Goal: Task Accomplishment & Management: Use online tool/utility

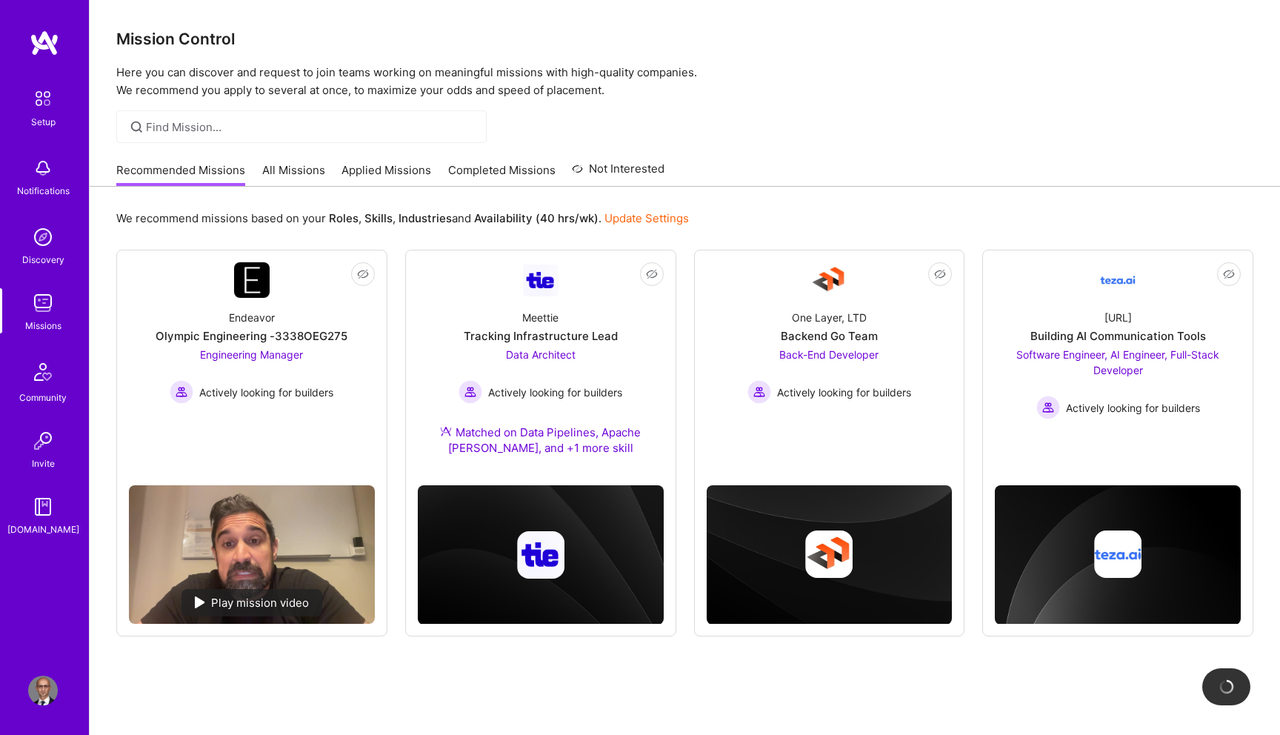
scroll to position [40, 0]
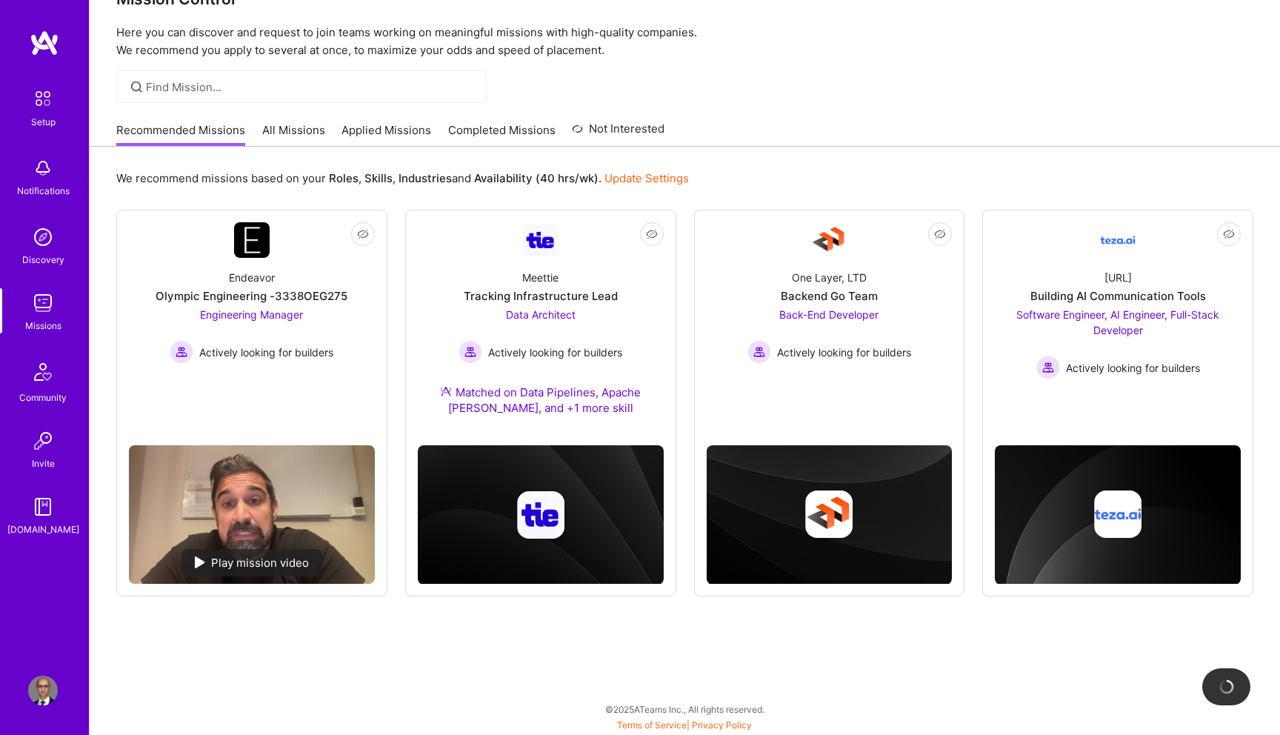
click at [367, 129] on link "Applied Missions" at bounding box center [387, 134] width 90 height 24
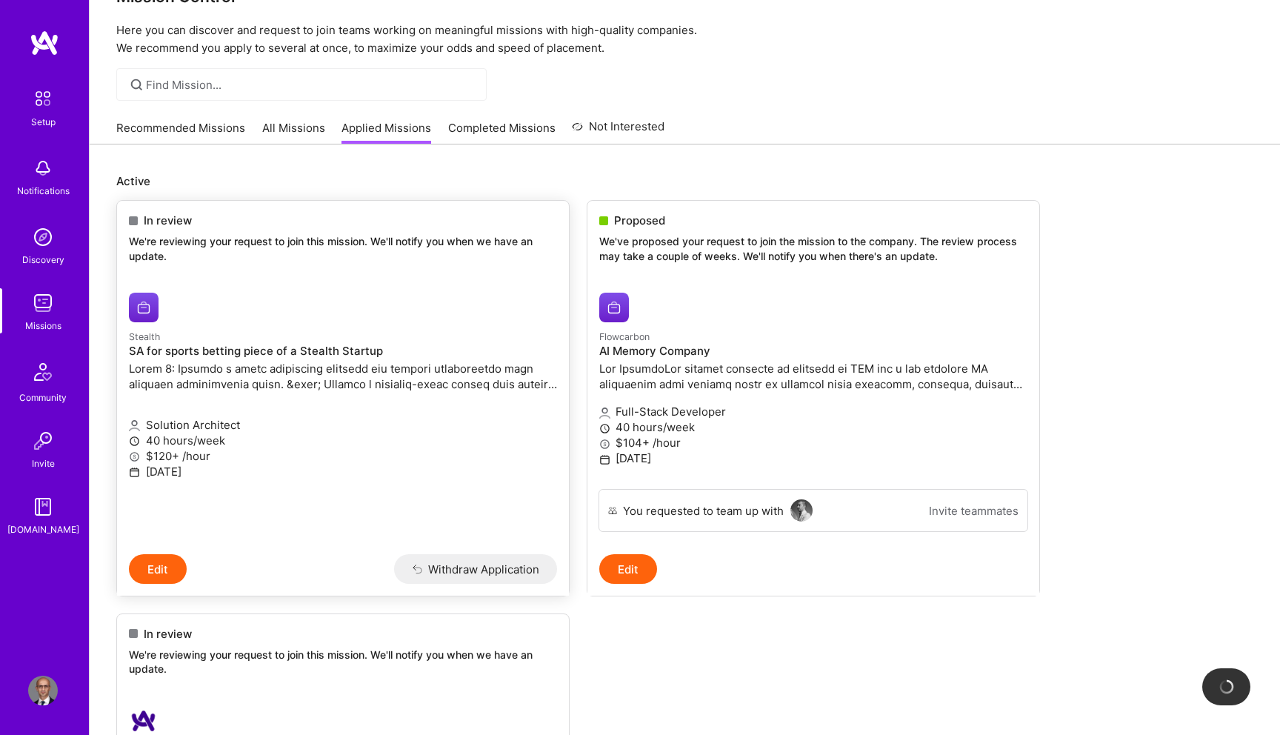
scroll to position [43, 0]
click at [207, 124] on link "Recommended Missions" at bounding box center [180, 131] width 129 height 24
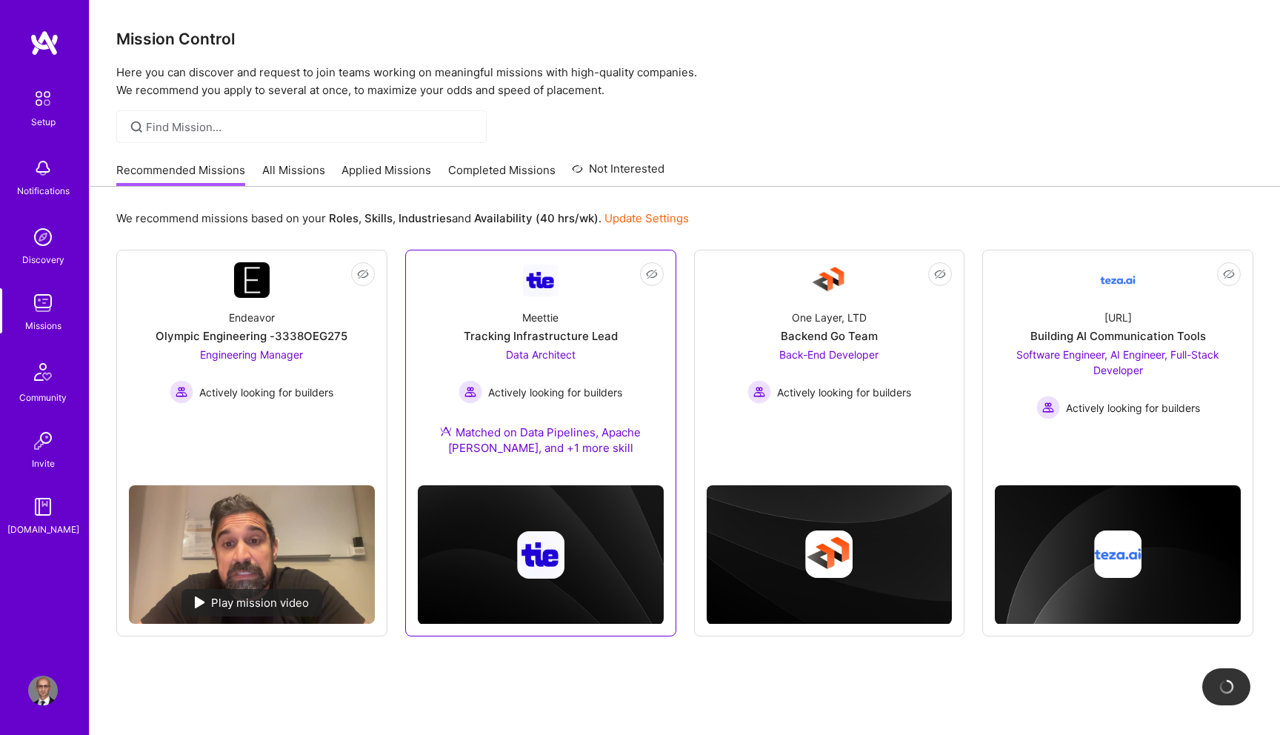
click at [522, 354] on span "Data Architect" at bounding box center [541, 354] width 70 height 13
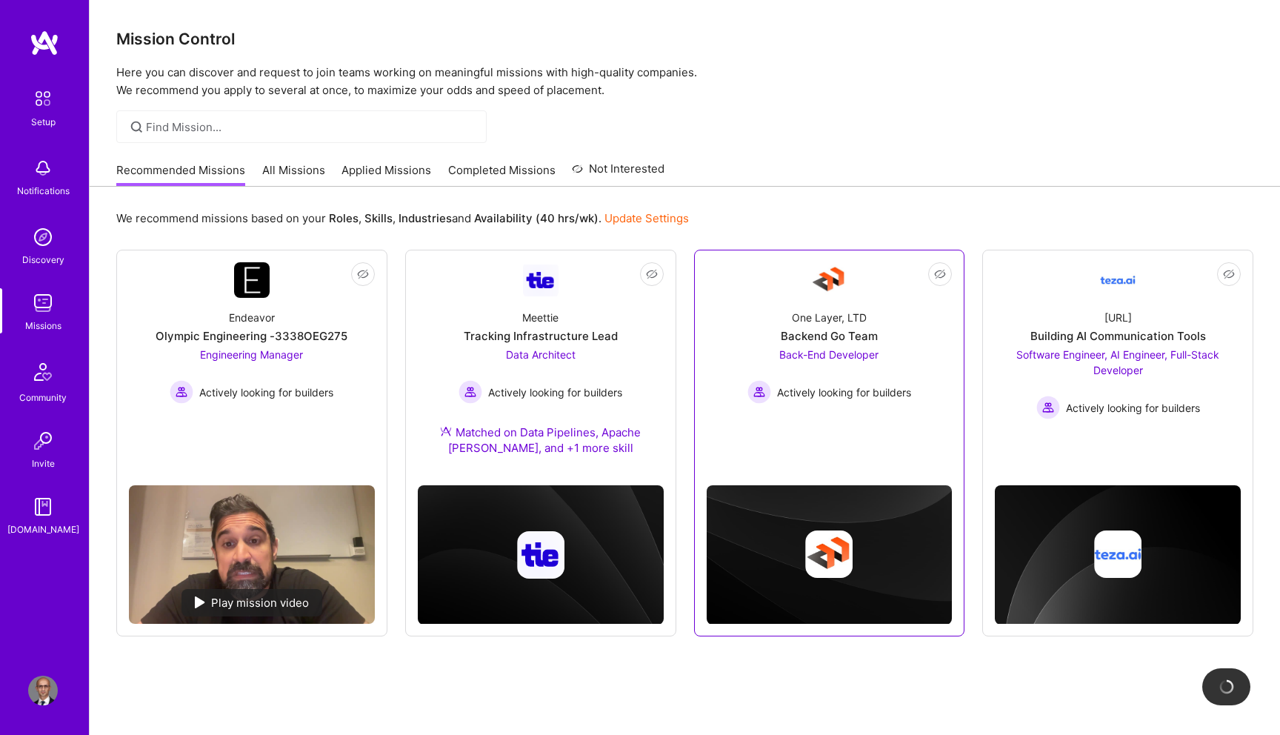
click at [865, 355] on span "Back-End Developer" at bounding box center [828, 354] width 99 height 13
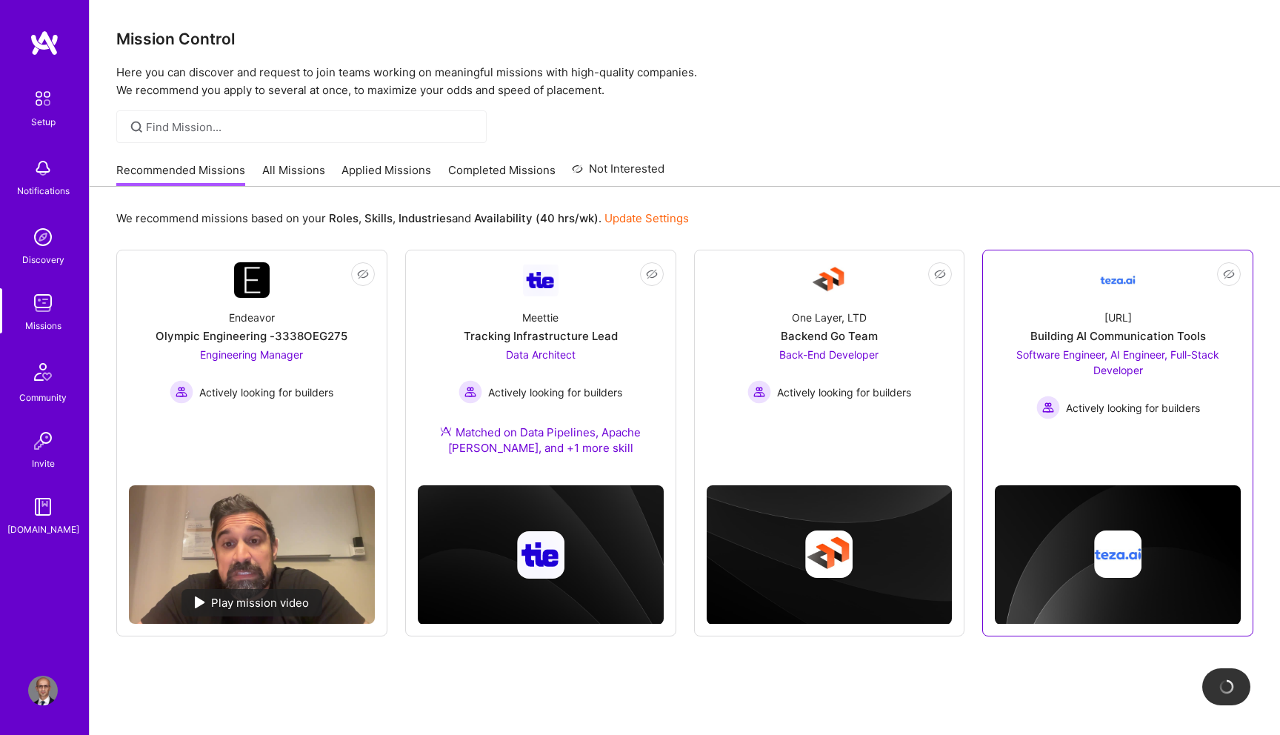
click at [1091, 359] on span "Software Engineer, AI Engineer, Full-Stack Developer" at bounding box center [1117, 362] width 203 height 28
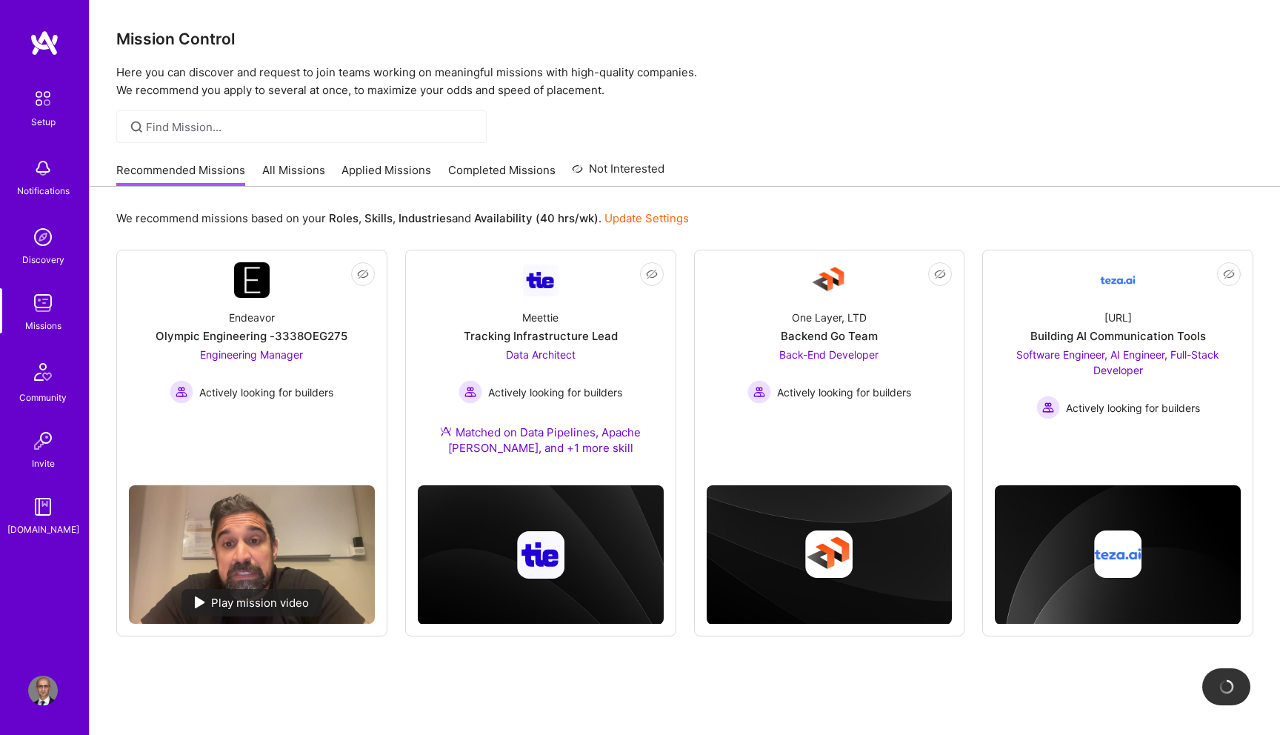
click at [310, 178] on link "All Missions" at bounding box center [293, 174] width 63 height 24
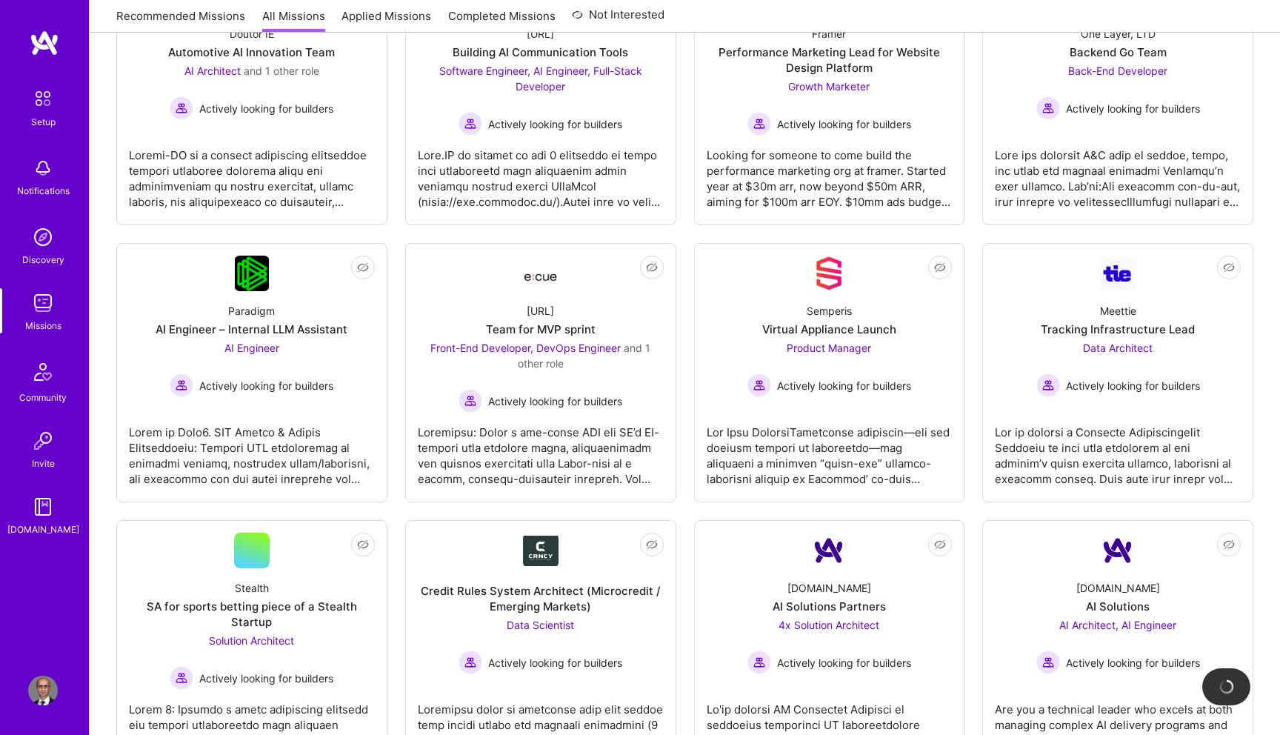
scroll to position [316, 0]
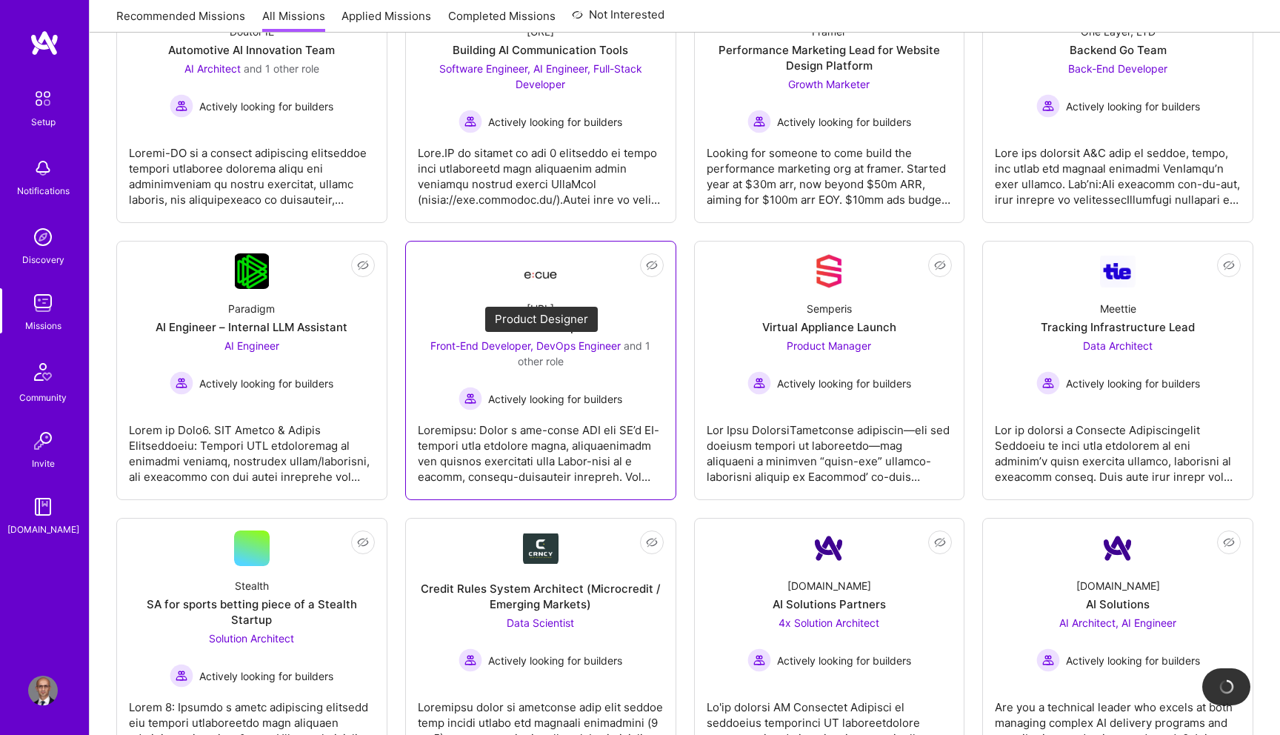
click at [566, 347] on span "Front-End Developer, DevOps Engineer" at bounding box center [525, 345] width 190 height 13
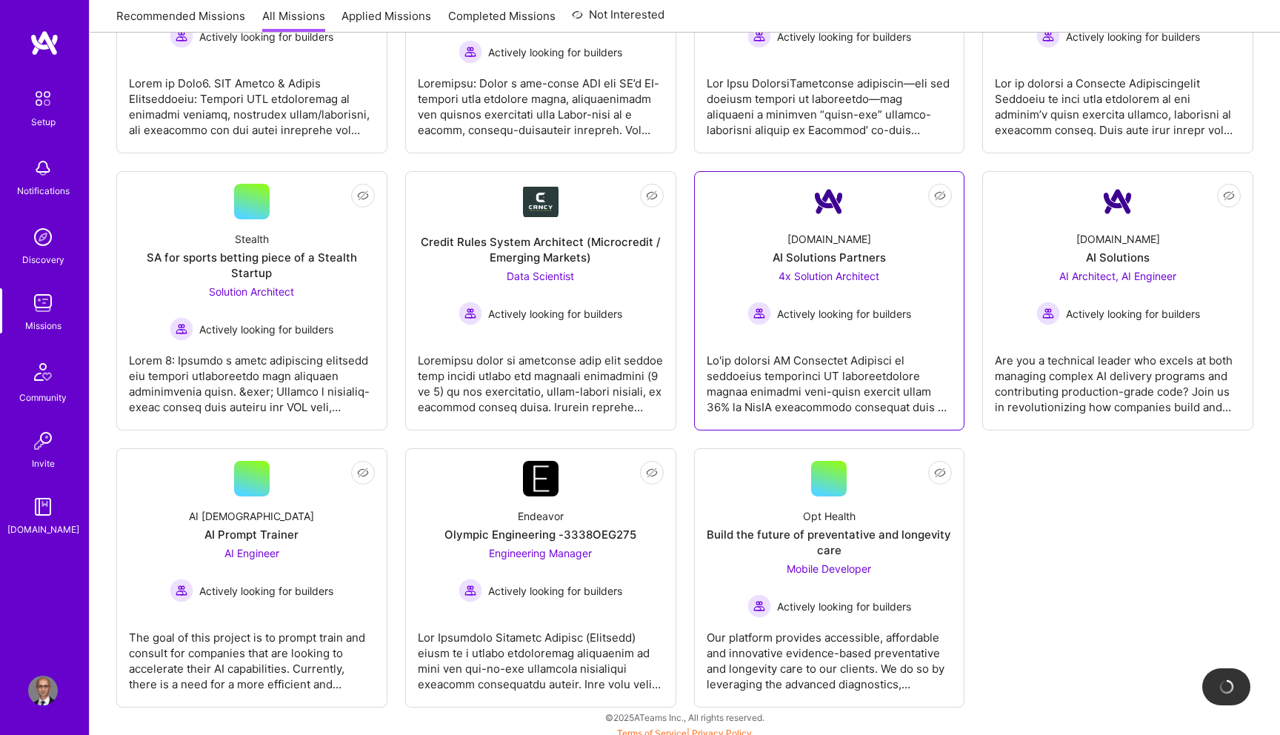
scroll to position [671, 0]
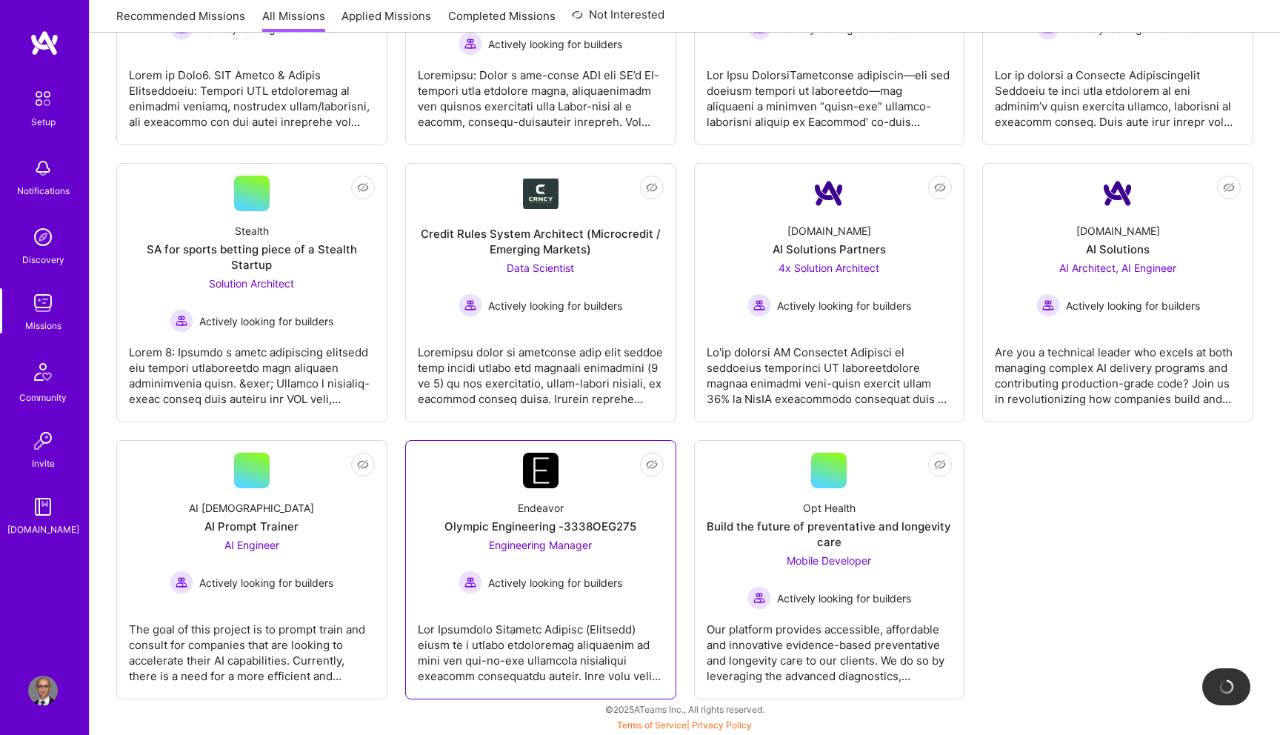
click at [536, 545] on span "Engineering Manager" at bounding box center [540, 545] width 103 height 13
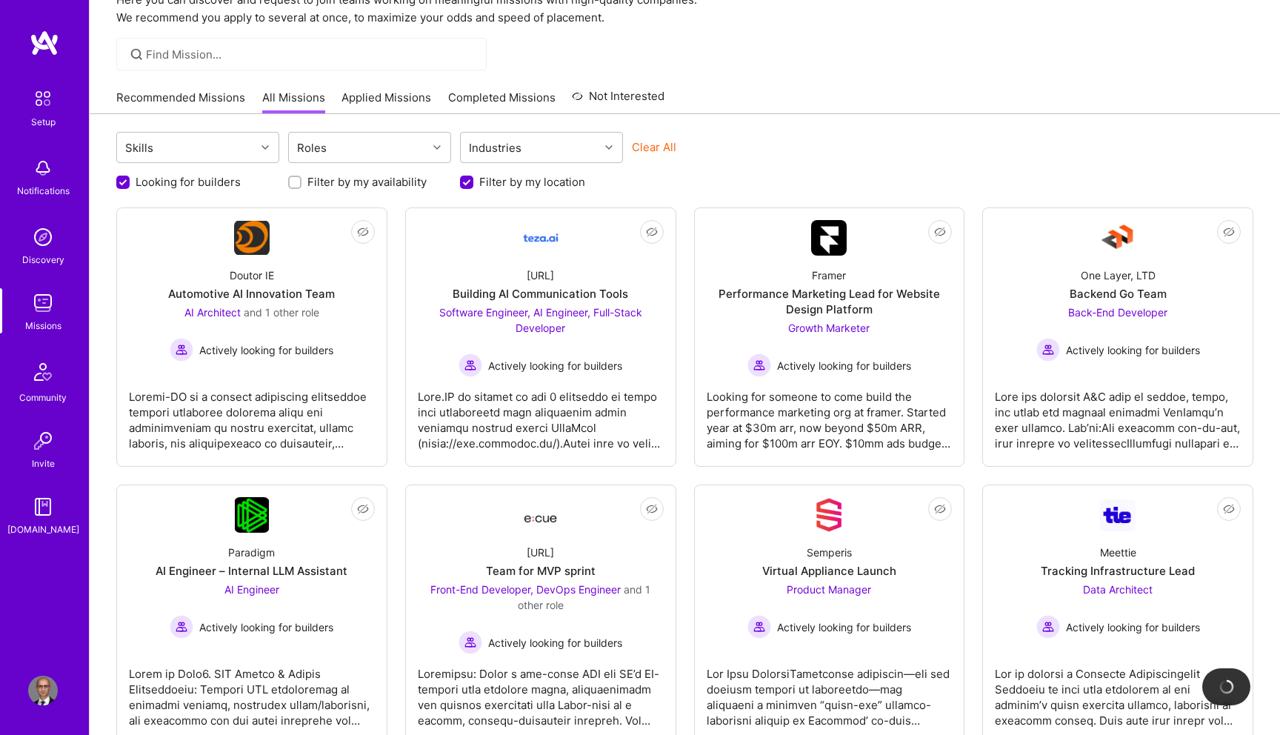
scroll to position [0, 0]
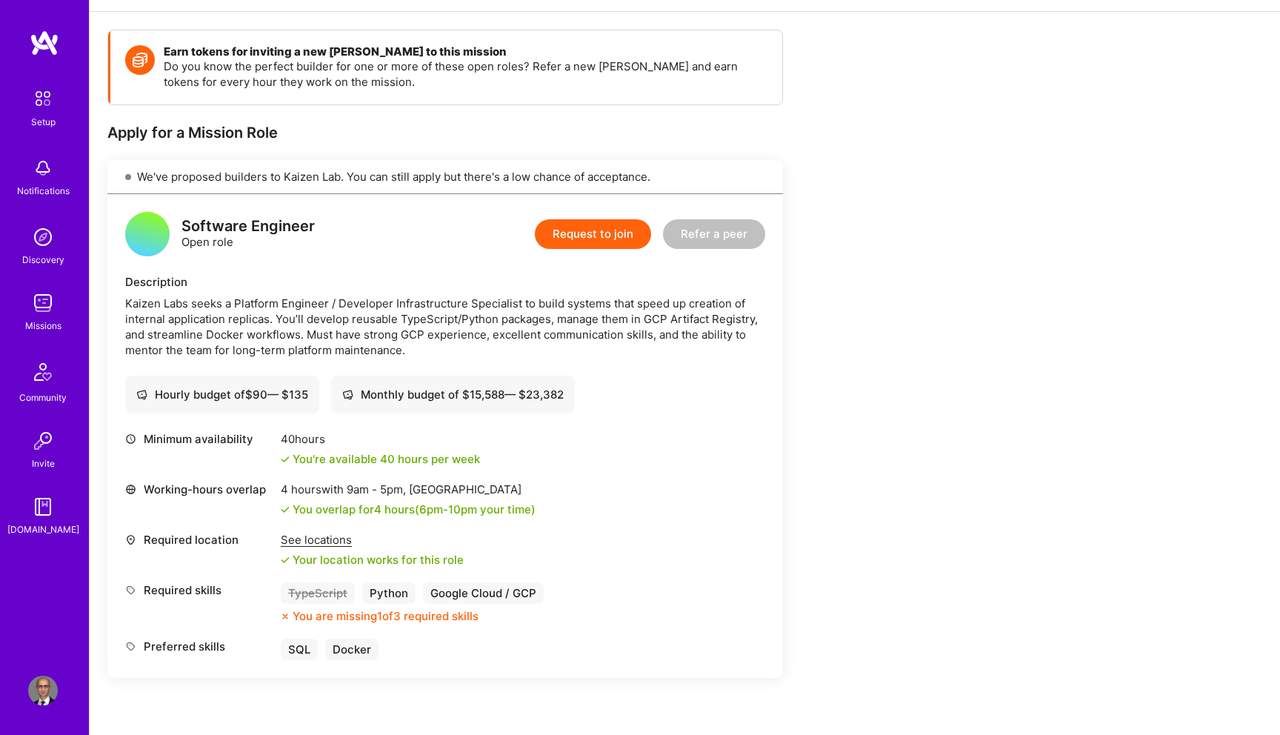
scroll to position [214, 0]
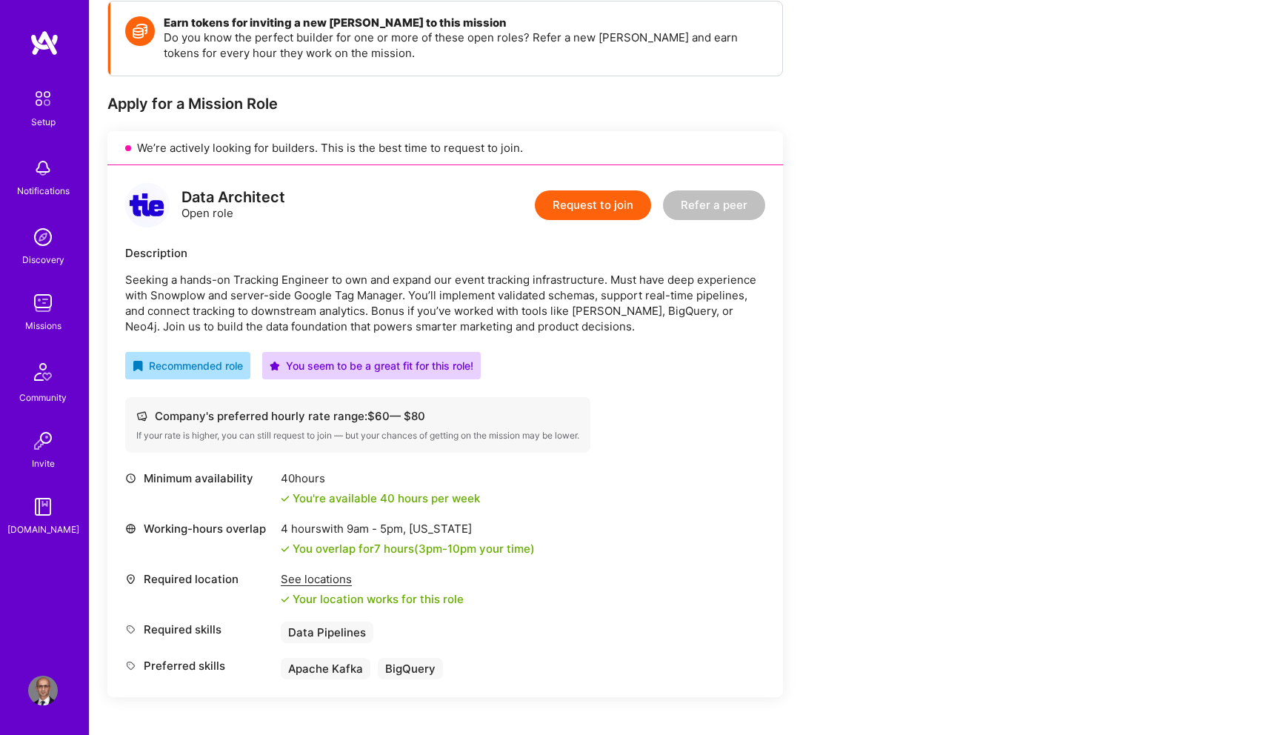
scroll to position [223, 0]
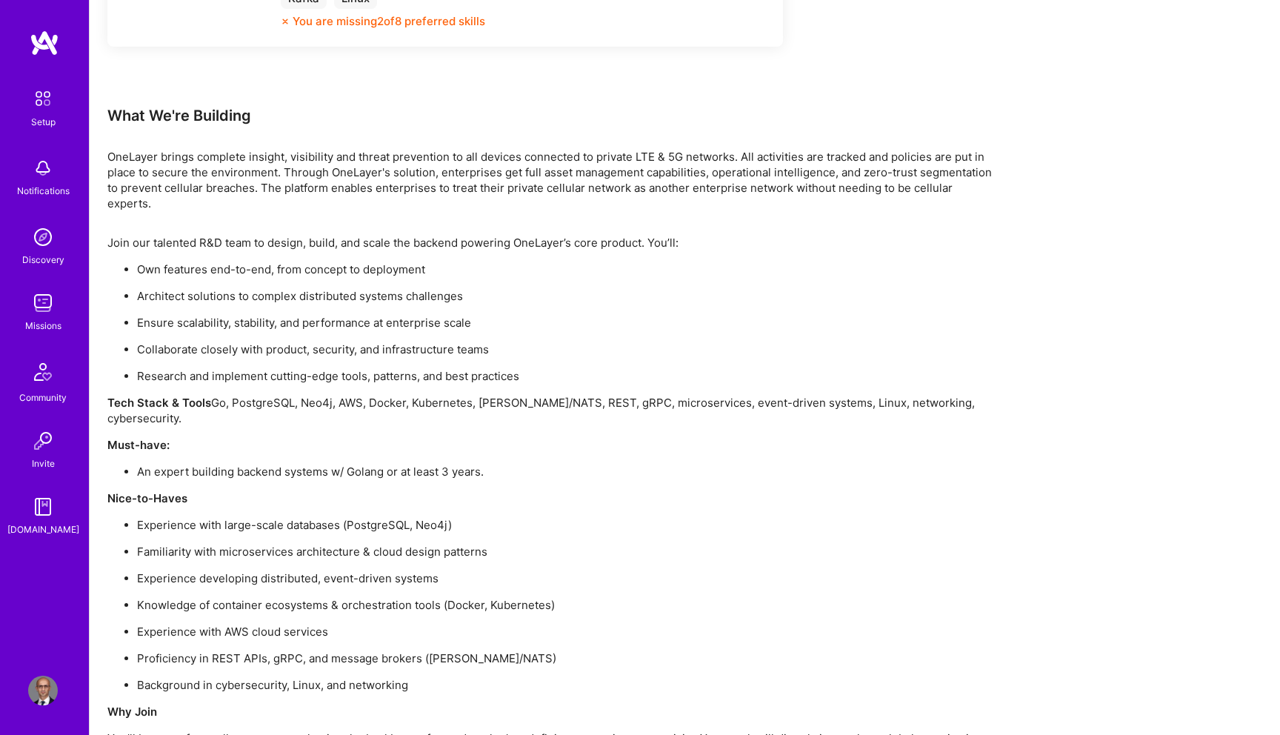
scroll to position [1084, 0]
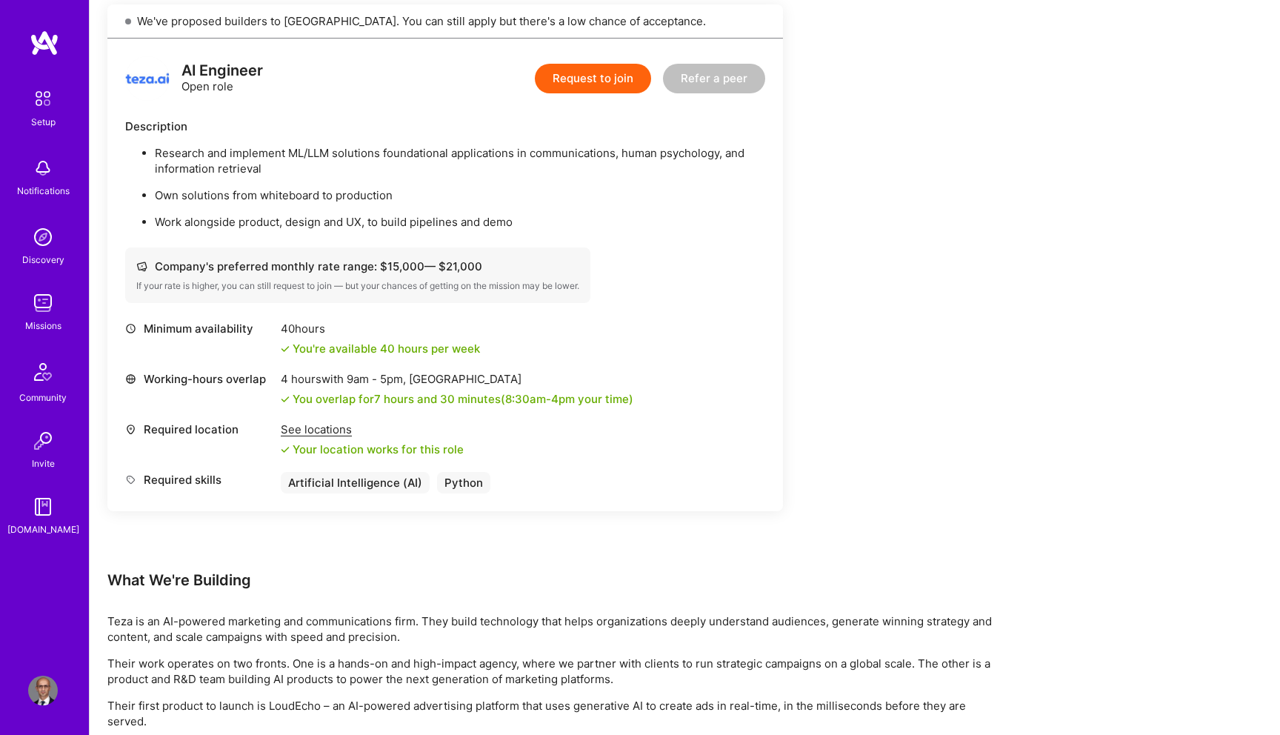
scroll to position [1532, 0]
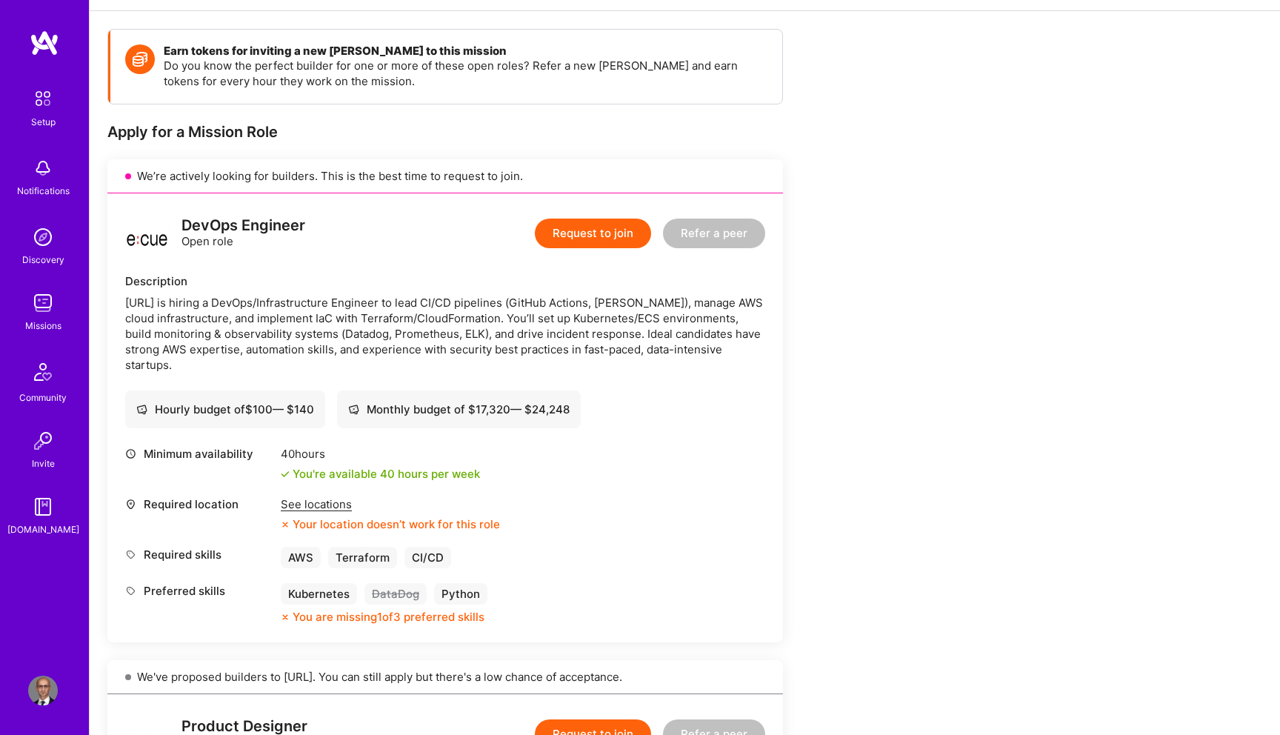
scroll to position [194, 0]
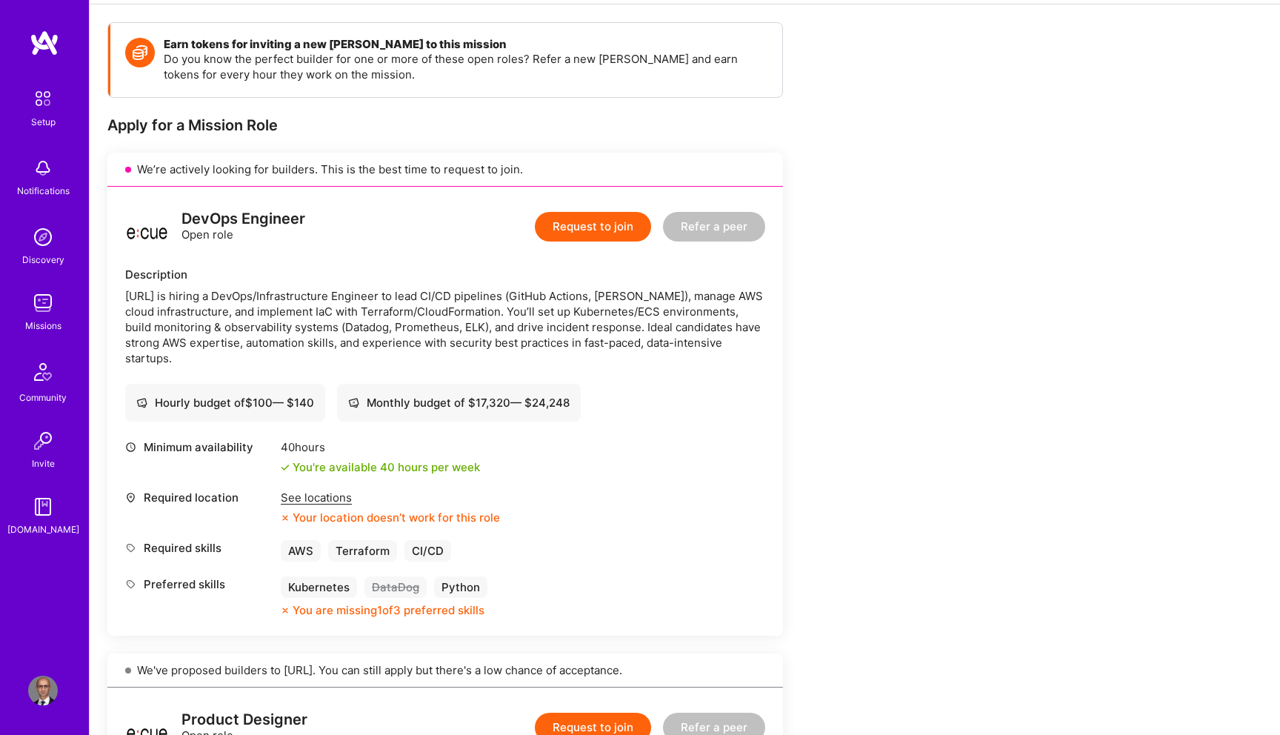
click at [313, 497] on div "See locations" at bounding box center [390, 498] width 219 height 16
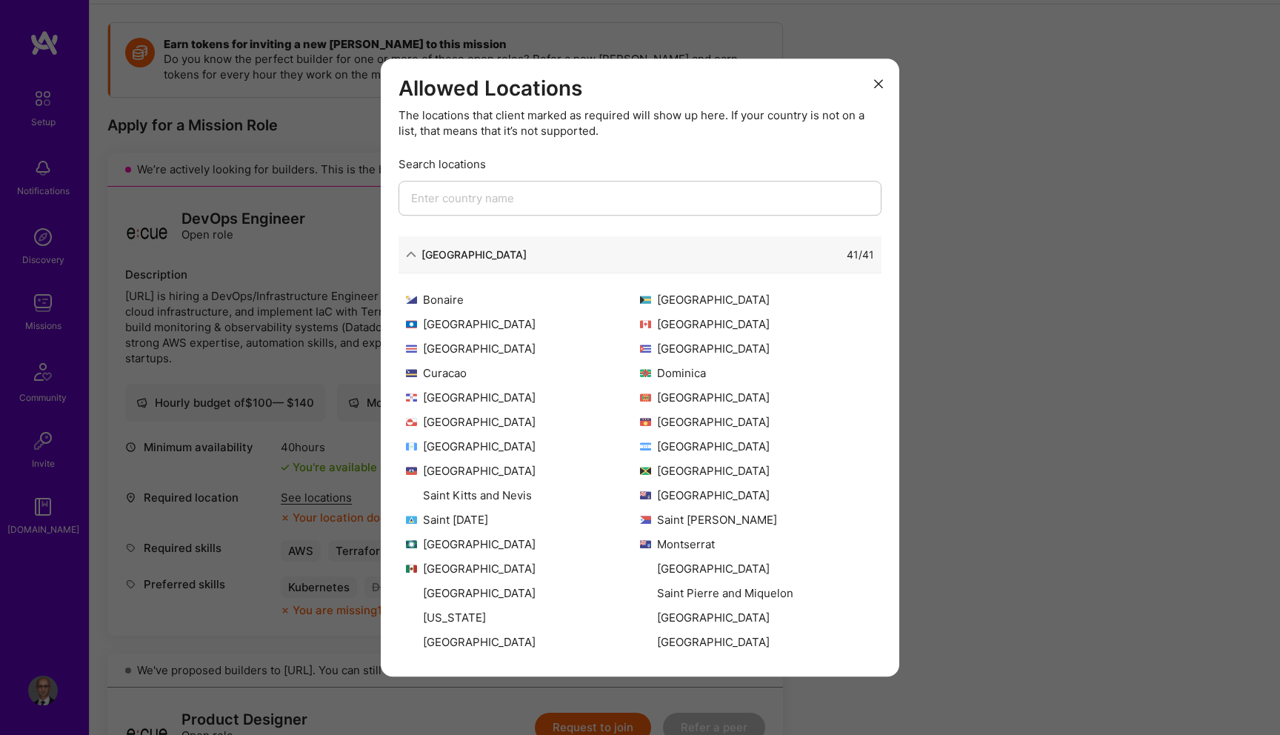
scroll to position [143, 0]
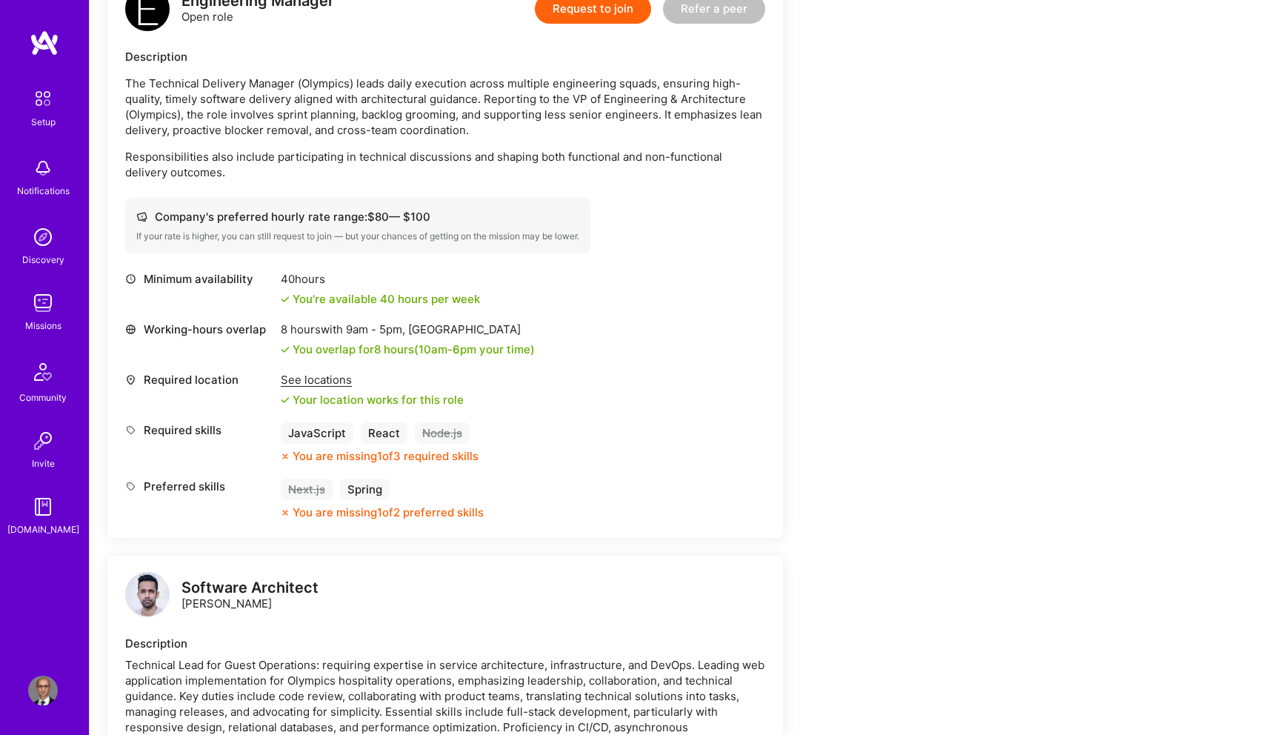
scroll to position [422, 0]
